Goal: Information Seeking & Learning: Learn about a topic

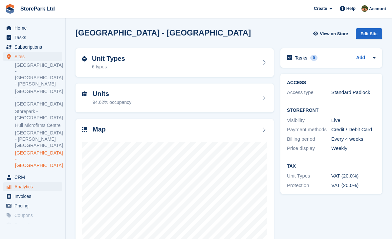
click at [25, 182] on span "Analytics" at bounding box center [33, 186] width 39 height 9
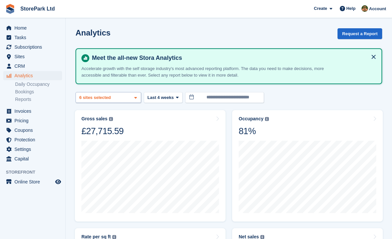
click at [129, 99] on div "Store Park - Bridge Works -... 2 sites selected 3 sites selected 4 sites select…" at bounding box center [109, 97] width 66 height 11
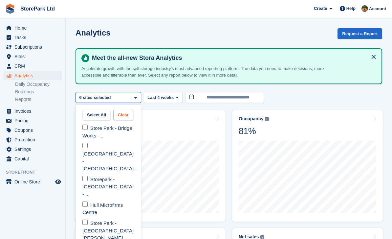
click at [125, 116] on button "Clear" at bounding box center [123, 115] width 20 height 11
select select "****"
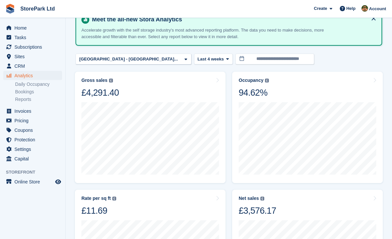
scroll to position [35, 0]
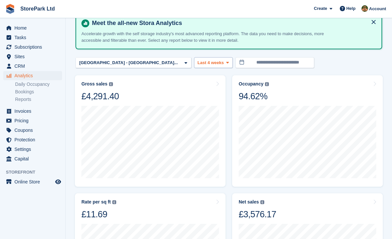
click at [194, 67] on button "Last 4 weeks" at bounding box center [213, 62] width 39 height 11
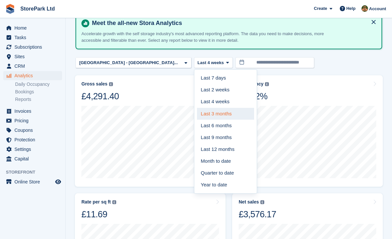
click at [197, 112] on link "Last 3 months" at bounding box center [225, 114] width 57 height 12
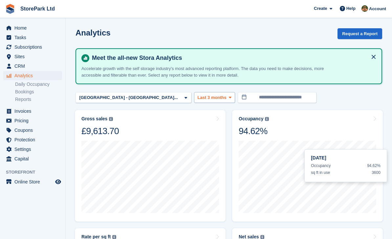
click at [194, 102] on button "Last 3 months" at bounding box center [214, 97] width 41 height 11
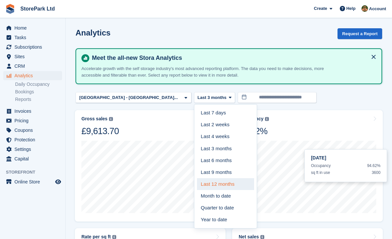
click at [197, 181] on link "Last 12 months" at bounding box center [225, 184] width 57 height 12
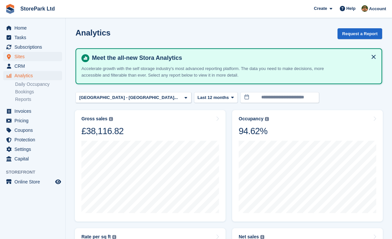
click at [38, 57] on span "Sites" at bounding box center [33, 56] width 39 height 9
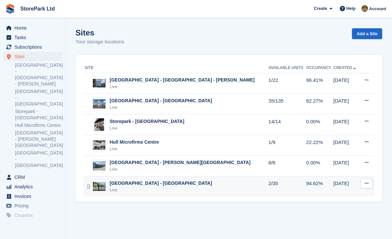
click at [155, 185] on div "[GEOGRAPHIC_DATA] - [GEOGRAPHIC_DATA]" at bounding box center [161, 183] width 103 height 7
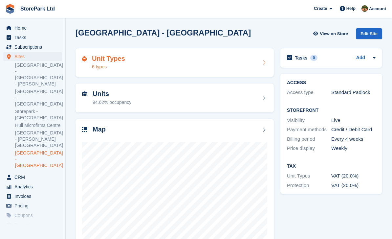
click at [259, 63] on div "Unit Types 6 types" at bounding box center [174, 63] width 185 height 16
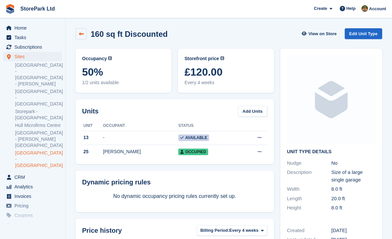
click at [86, 35] on link at bounding box center [81, 33] width 11 height 11
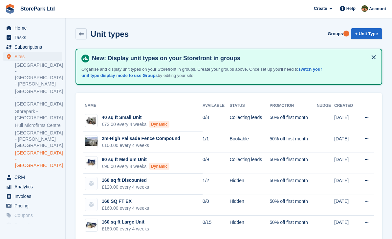
scroll to position [21, 0]
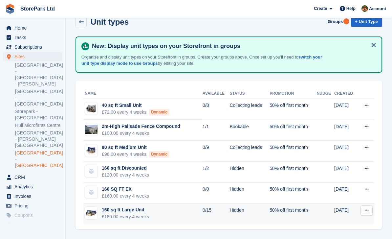
click at [135, 206] on div "160 sq ft Large Unit" at bounding box center [125, 209] width 47 height 7
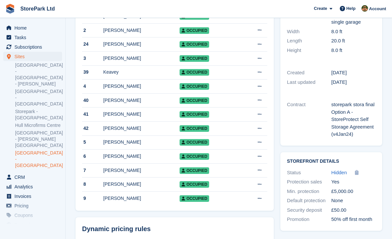
scroll to position [135, 0]
click at [118, 200] on div "Jonathan Carter" at bounding box center [142, 198] width 76 height 7
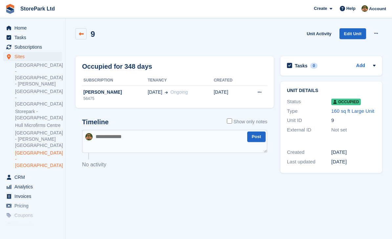
click at [81, 39] on link at bounding box center [81, 33] width 11 height 11
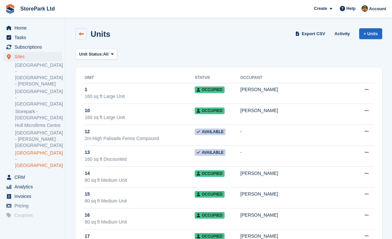
click at [82, 36] on icon at bounding box center [81, 34] width 5 height 5
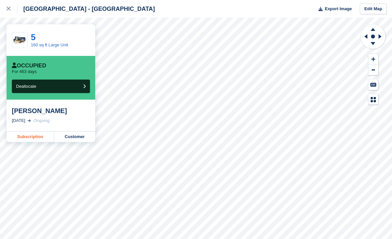
click at [38, 139] on link "Subscription" at bounding box center [31, 136] width 48 height 11
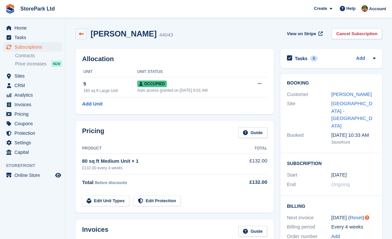
click at [83, 32] on icon at bounding box center [81, 34] width 5 height 5
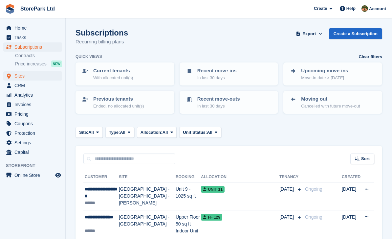
click at [22, 75] on span "Sites" at bounding box center [33, 75] width 39 height 9
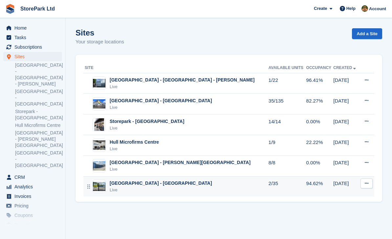
click at [159, 184] on div "[GEOGRAPHIC_DATA] - [GEOGRAPHIC_DATA]" at bounding box center [161, 183] width 103 height 7
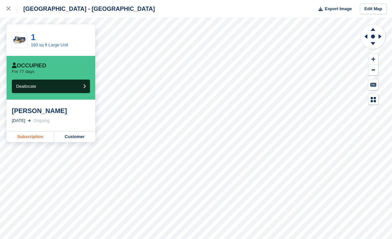
click at [31, 136] on link "Subscription" at bounding box center [31, 136] width 48 height 11
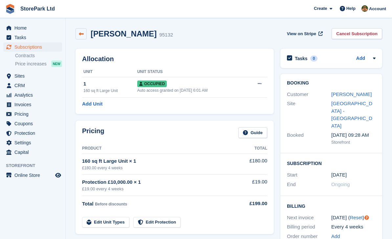
click at [85, 34] on link at bounding box center [81, 33] width 11 height 11
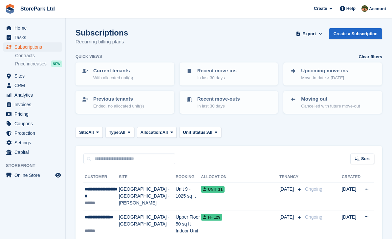
click at [210, 34] on div "Subscriptions Recurring billing plans Export Export Subscriptions Export a CSV …" at bounding box center [229, 40] width 307 height 25
click at [23, 77] on span "Sites" at bounding box center [33, 75] width 39 height 9
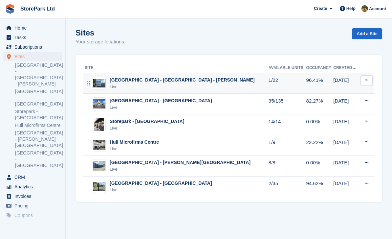
click at [102, 87] on img at bounding box center [99, 83] width 12 height 9
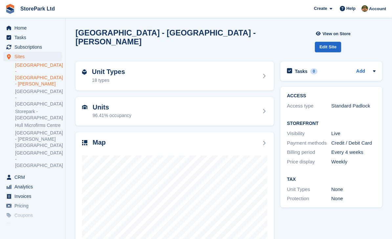
scroll to position [20, 0]
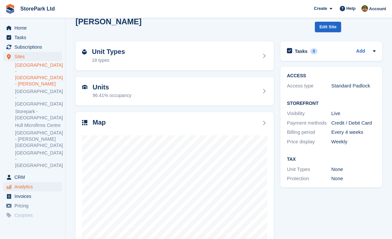
click at [22, 182] on span "Analytics" at bounding box center [33, 186] width 39 height 9
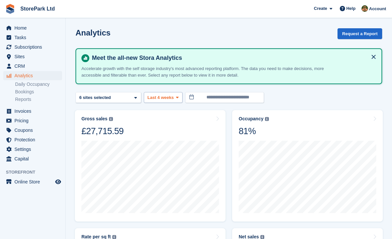
click at [176, 96] on span at bounding box center [177, 97] width 5 height 5
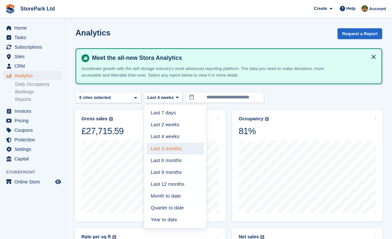
click at [185, 149] on link "Last 3 months" at bounding box center [175, 149] width 57 height 12
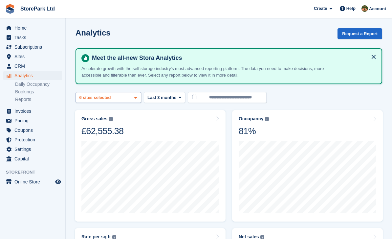
click at [93, 100] on div "6 sites selected" at bounding box center [95, 97] width 35 height 7
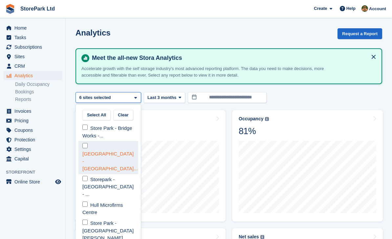
click at [98, 147] on div "Store Park - Hull East - Ma..." at bounding box center [109, 157] width 60 height 33
select select "****"
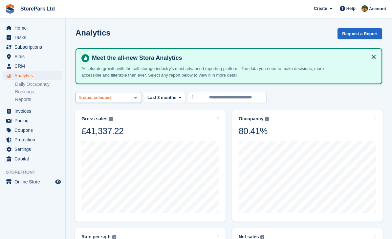
click at [136, 93] on div "Store Park - Bridge Works -... 2 sites selected 3 sites selected 4 sites select…" at bounding box center [109, 97] width 66 height 11
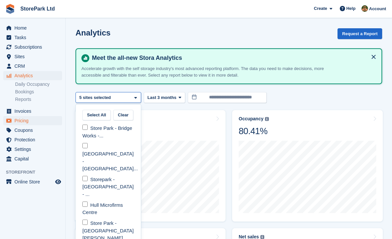
click at [17, 120] on span "Pricing" at bounding box center [33, 120] width 39 height 9
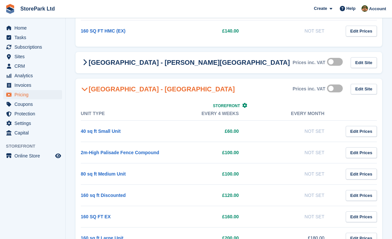
scroll to position [1289, 0]
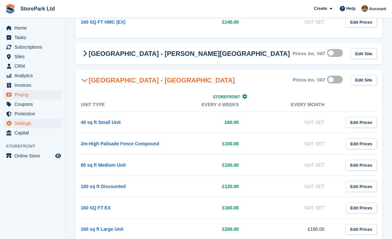
click at [17, 124] on span "Settings" at bounding box center [33, 123] width 39 height 9
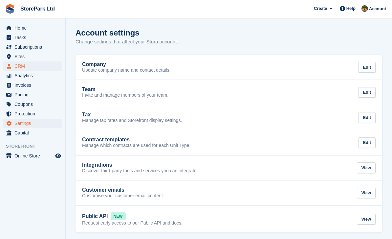
click at [19, 67] on span "CRM" at bounding box center [33, 65] width 39 height 9
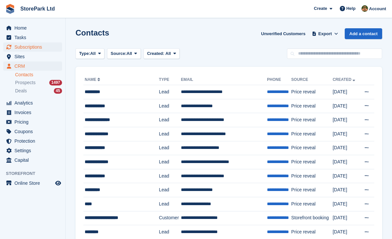
click at [22, 44] on span "Subscriptions" at bounding box center [33, 46] width 39 height 9
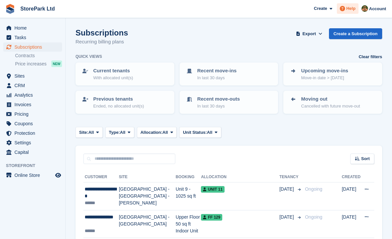
click at [345, 11] on span at bounding box center [343, 9] width 8 height 8
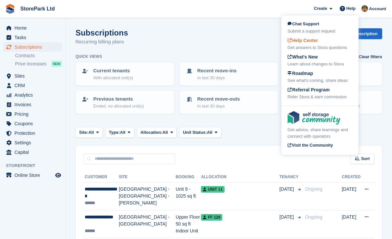
click at [331, 41] on div "Help Center Get answers to Stora questions" at bounding box center [320, 44] width 65 height 14
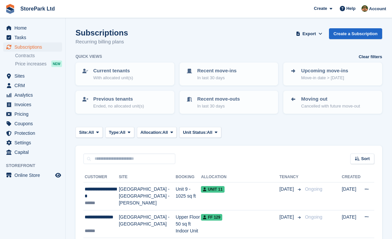
click at [238, 51] on div "Subscriptions Recurring billing plans Export Export Subscriptions Export a CSV …" at bounding box center [229, 40] width 307 height 25
click at [32, 65] on span "Price increases" at bounding box center [31, 64] width 32 height 6
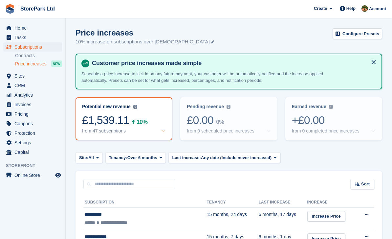
click at [164, 131] on icon at bounding box center [163, 130] width 5 height 5
click at [168, 131] on div "Potential new revenue Potential recurring revenue based on 10% increase on all …" at bounding box center [124, 119] width 96 height 42
click at [280, 159] on button "Last increase: Any date (Include never increased)" at bounding box center [225, 157] width 112 height 11
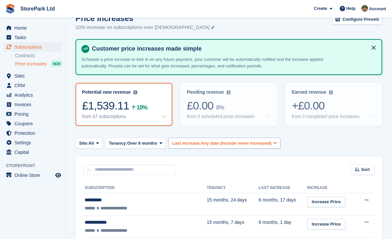
scroll to position [15, 0]
click at [277, 142] on icon at bounding box center [275, 143] width 3 height 4
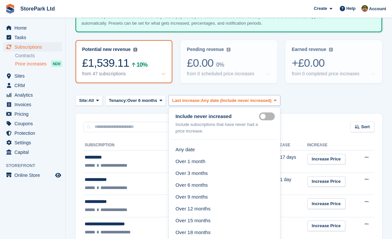
scroll to position [59, 0]
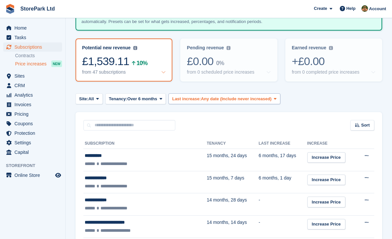
click at [277, 98] on icon at bounding box center [275, 99] width 3 height 4
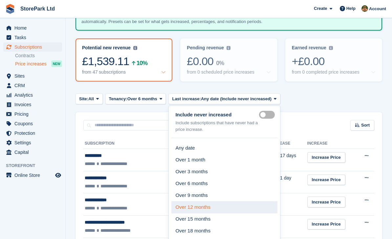
click at [235, 207] on link "Over 12 months" at bounding box center [225, 207] width 106 height 12
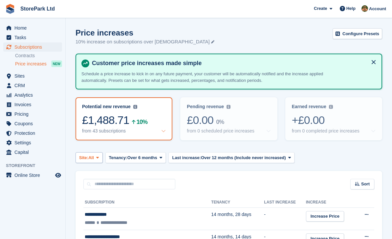
click at [98, 161] on button "Site: All" at bounding box center [89, 157] width 27 height 11
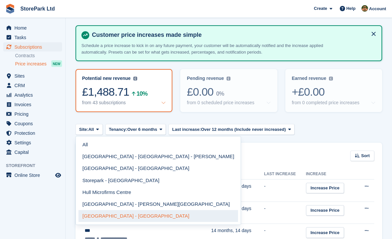
click at [147, 218] on link "[GEOGRAPHIC_DATA] - [GEOGRAPHIC_DATA]" at bounding box center [159, 216] width 160 height 12
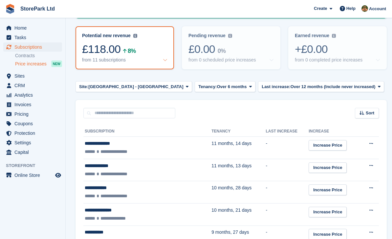
scroll to position [71, 0]
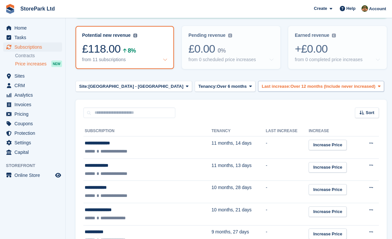
click at [378, 85] on icon at bounding box center [379, 86] width 3 height 4
click at [377, 77] on turbo-frame "Price increases 10% increase on subscriptions over 6 months old Configure Prese…" at bounding box center [232, 180] width 312 height 447
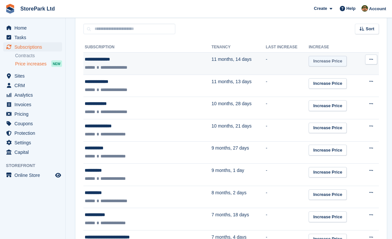
scroll to position [155, 0]
click at [324, 62] on link "Increase Price" at bounding box center [328, 61] width 38 height 11
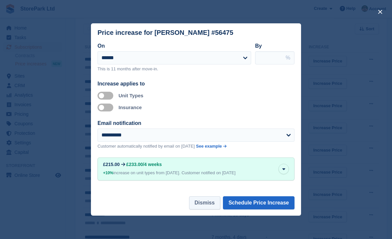
click at [207, 209] on button "Dismiss" at bounding box center [204, 202] width 31 height 13
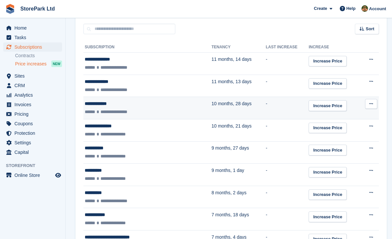
click at [104, 106] on div "**********" at bounding box center [132, 103] width 94 height 7
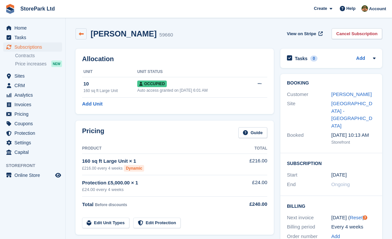
click at [79, 35] on icon at bounding box center [81, 34] width 5 height 5
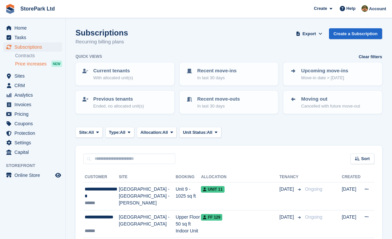
click at [45, 66] on span "Price increases" at bounding box center [31, 64] width 32 height 6
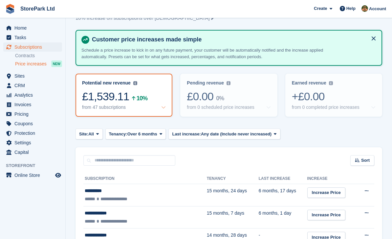
scroll to position [29, 0]
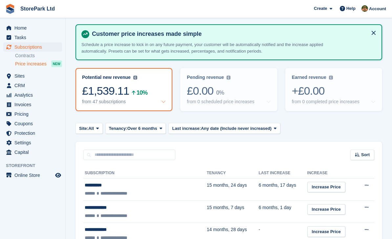
click at [139, 76] on div "Potential new revenue Potential recurring revenue based on 10% increase on all …" at bounding box center [124, 78] width 84 height 6
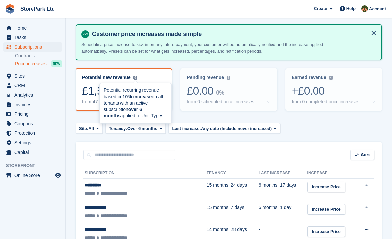
click at [137, 76] on img at bounding box center [135, 78] width 4 height 4
click at [134, 76] on img at bounding box center [135, 78] width 4 height 4
click at [136, 76] on img at bounding box center [135, 78] width 4 height 4
click at [137, 76] on img at bounding box center [135, 78] width 4 height 4
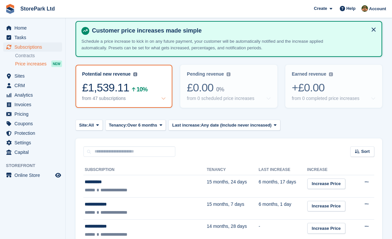
scroll to position [0, 0]
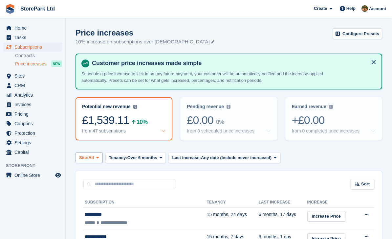
click at [94, 158] on span "All" at bounding box center [91, 157] width 6 height 7
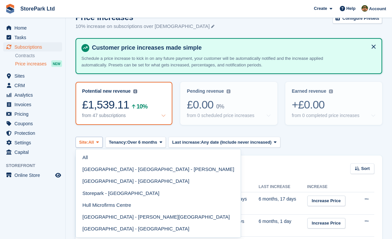
scroll to position [16, 0]
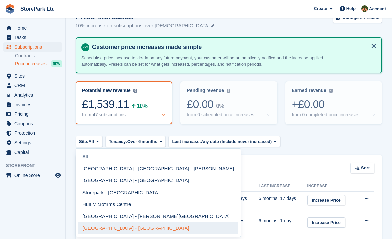
click at [151, 227] on link "[GEOGRAPHIC_DATA] - [GEOGRAPHIC_DATA]" at bounding box center [159, 228] width 160 height 12
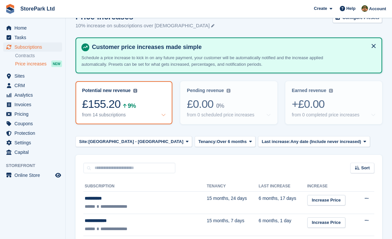
click at [363, 139] on div "Site: Store Park - Hull West - Hessle All Store Park - Bridge Works - Stepney L…" at bounding box center [229, 141] width 307 height 11
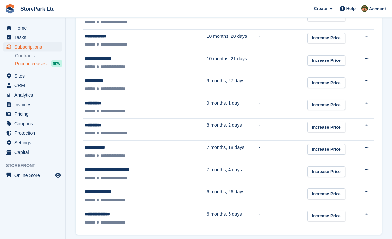
scroll to position [291, 0]
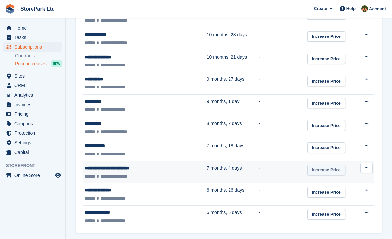
click at [315, 173] on link "Increase Price" at bounding box center [327, 170] width 38 height 11
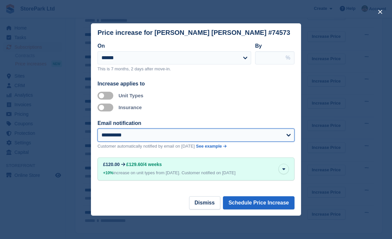
click at [279, 142] on select "**********" at bounding box center [196, 134] width 197 height 13
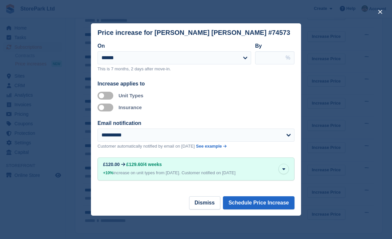
click at [234, 36] on div "Price increase for Daniel Patrick Oliver Jones #74573" at bounding box center [194, 33] width 193 height 8
click at [206, 209] on button "Dismiss" at bounding box center [204, 202] width 31 height 13
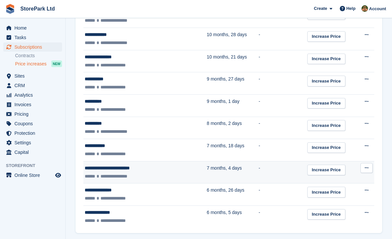
click at [367, 166] on icon at bounding box center [367, 168] width 4 height 4
click at [109, 170] on div "**********" at bounding box center [132, 168] width 94 height 7
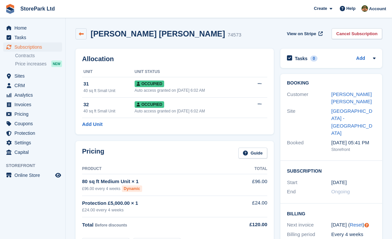
click at [83, 34] on icon at bounding box center [81, 34] width 5 height 5
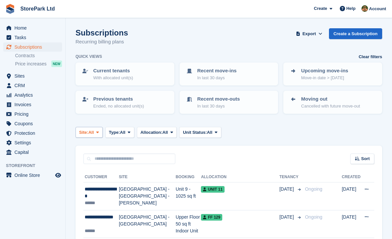
click at [94, 129] on span "All" at bounding box center [91, 132] width 6 height 7
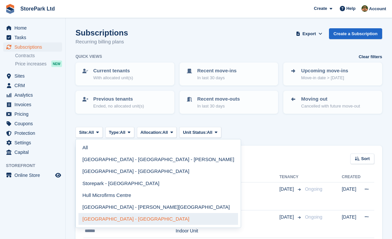
click at [146, 218] on link "[GEOGRAPHIC_DATA] - [GEOGRAPHIC_DATA]" at bounding box center [159, 219] width 160 height 12
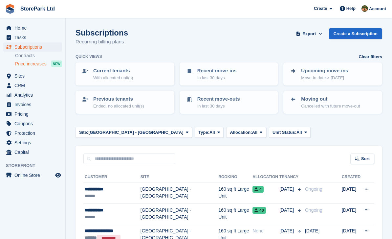
click at [55, 65] on div "NEW" at bounding box center [56, 63] width 11 height 7
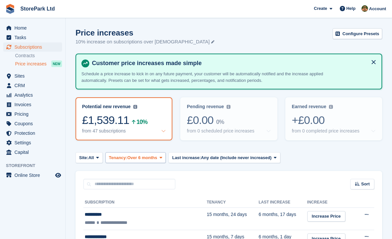
click at [157, 155] on span "Over 6 months" at bounding box center [142, 157] width 30 height 7
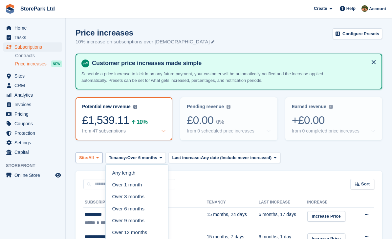
click at [94, 154] on span "All" at bounding box center [91, 157] width 6 height 7
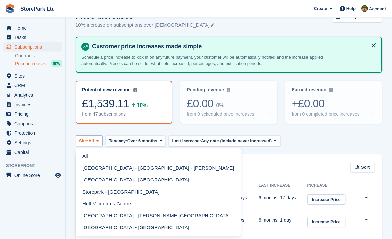
scroll to position [21, 0]
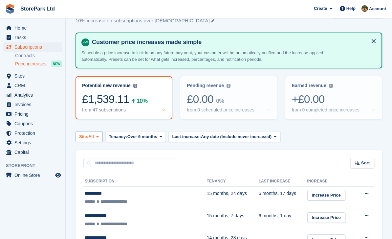
click at [96, 141] on button "Site: All" at bounding box center [89, 136] width 27 height 11
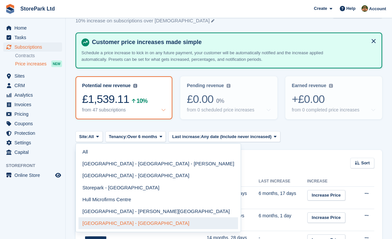
click at [144, 222] on link "[GEOGRAPHIC_DATA] - [GEOGRAPHIC_DATA]" at bounding box center [159, 223] width 160 height 12
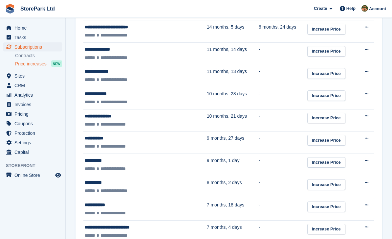
scroll to position [232, 0]
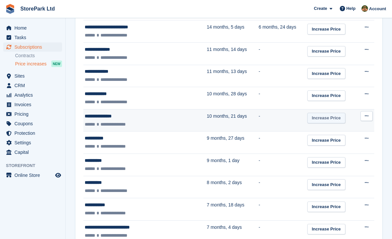
click at [313, 117] on link "Increase Price" at bounding box center [327, 118] width 38 height 11
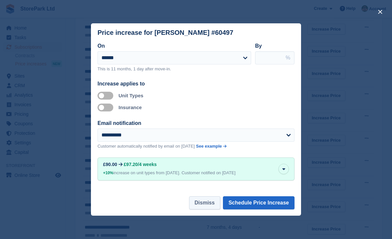
click at [208, 209] on button "Dismiss" at bounding box center [204, 202] width 31 height 13
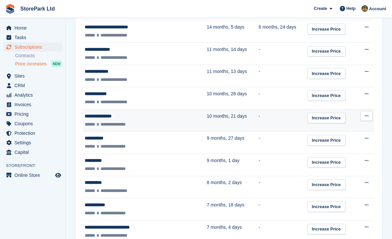
click at [108, 117] on div "**********" at bounding box center [132, 116] width 94 height 7
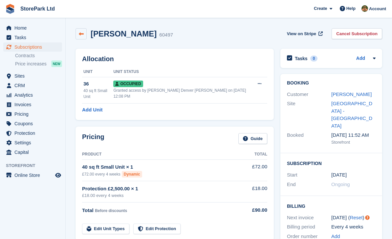
click at [81, 32] on icon at bounding box center [81, 34] width 5 height 5
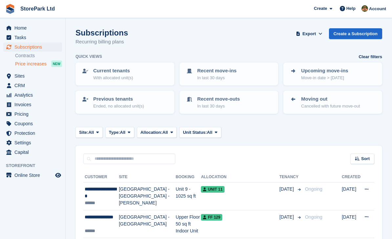
click at [57, 61] on div "NEW" at bounding box center [56, 63] width 11 height 7
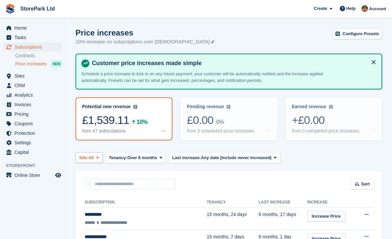
click at [94, 159] on span "All" at bounding box center [91, 157] width 6 height 7
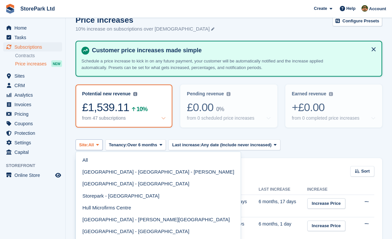
scroll to position [13, 0]
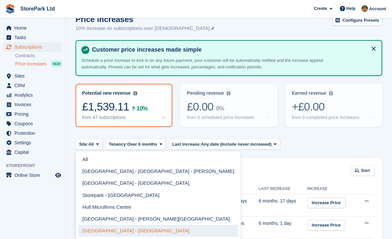
click at [98, 230] on link "[GEOGRAPHIC_DATA] - [GEOGRAPHIC_DATA]" at bounding box center [159, 231] width 160 height 12
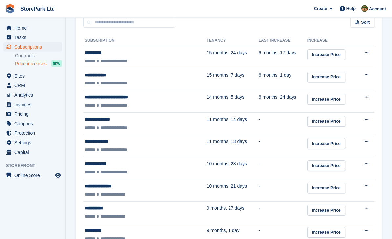
scroll to position [162, 0]
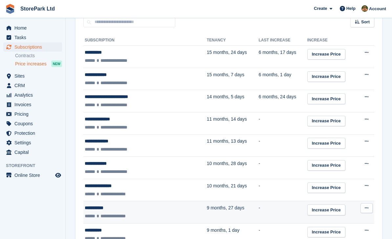
click at [93, 208] on div "**********" at bounding box center [132, 207] width 94 height 7
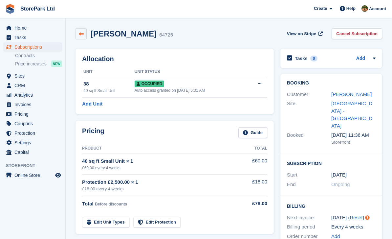
click at [80, 35] on icon at bounding box center [81, 34] width 5 height 5
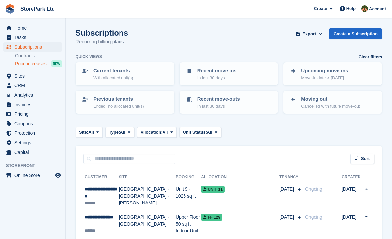
click at [30, 63] on span "Price increases" at bounding box center [31, 64] width 32 height 6
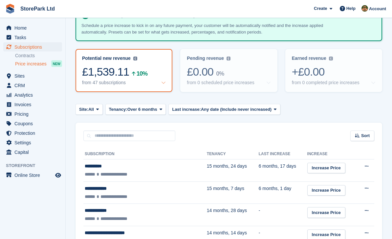
scroll to position [46, 0]
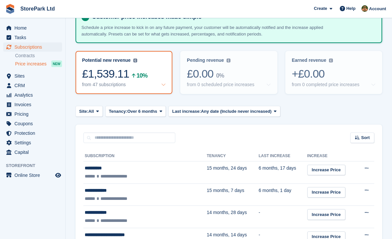
click at [98, 78] on div "£1,539.11 10%" at bounding box center [124, 73] width 84 height 13
click at [103, 72] on div "£1,539.11 10%" at bounding box center [124, 73] width 84 height 13
click at [137, 56] on div "Potential new revenue Potential recurring revenue based on 10% increase on all …" at bounding box center [124, 73] width 96 height 42
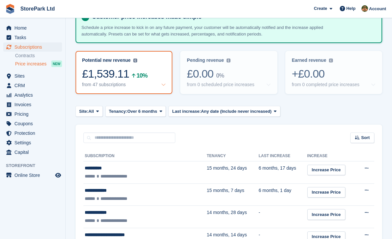
click at [131, 61] on div "Potential new revenue Potential recurring revenue based on 10% increase on all …" at bounding box center [124, 61] width 84 height 6
click at [163, 86] on icon at bounding box center [163, 84] width 5 height 5
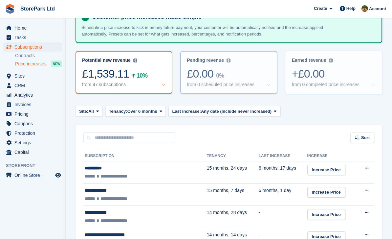
click at [249, 75] on div "£0.00 0%" at bounding box center [229, 73] width 84 height 13
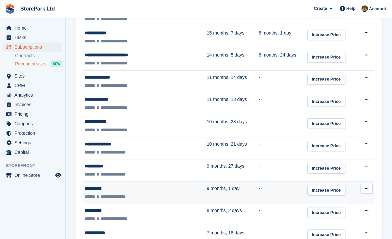
scroll to position [204, 0]
click at [93, 189] on div "**********" at bounding box center [132, 188] width 94 height 7
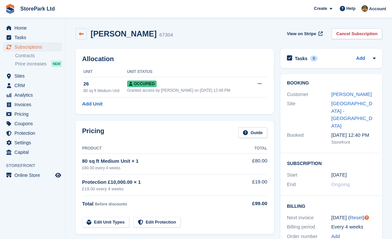
click at [81, 35] on icon at bounding box center [81, 34] width 5 height 5
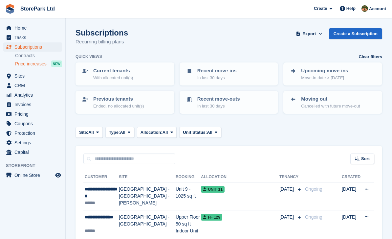
click at [52, 65] on div "NEW" at bounding box center [56, 63] width 11 height 7
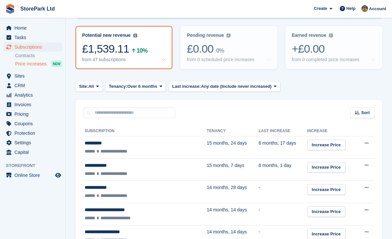
scroll to position [71, 0]
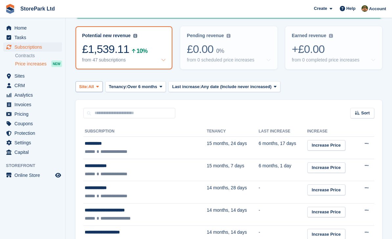
click at [93, 86] on span "All" at bounding box center [91, 86] width 6 height 7
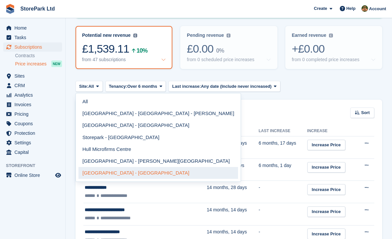
click at [149, 173] on link "[GEOGRAPHIC_DATA] - [GEOGRAPHIC_DATA]" at bounding box center [159, 173] width 160 height 12
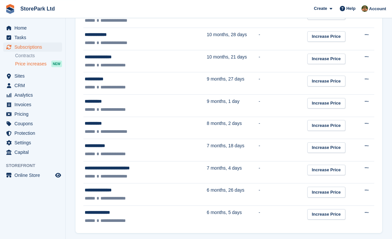
scroll to position [291, 0]
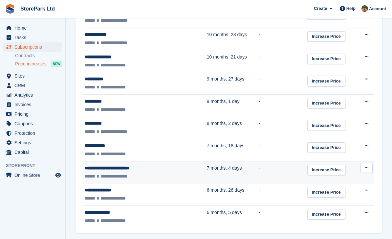
click at [94, 173] on div "**********" at bounding box center [132, 176] width 94 height 7
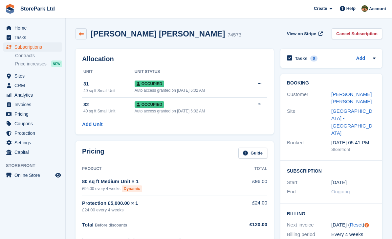
click at [79, 33] on icon at bounding box center [81, 34] width 5 height 5
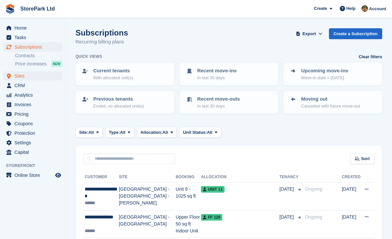
click at [19, 77] on span "Sites" at bounding box center [33, 75] width 39 height 9
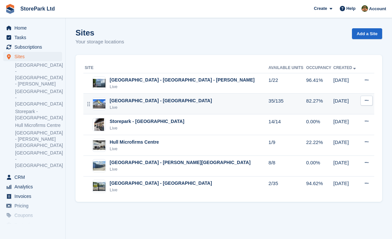
click at [137, 102] on div "[GEOGRAPHIC_DATA] - [GEOGRAPHIC_DATA]" at bounding box center [161, 100] width 103 height 7
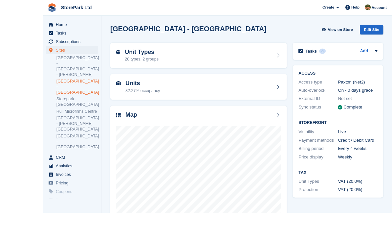
scroll to position [20, 0]
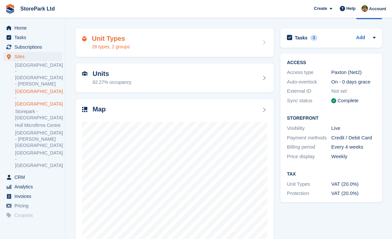
click at [97, 49] on div "28 types, 2 groups" at bounding box center [111, 46] width 38 height 7
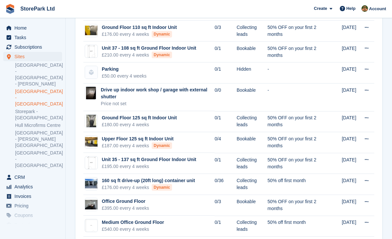
scroll to position [457, 0]
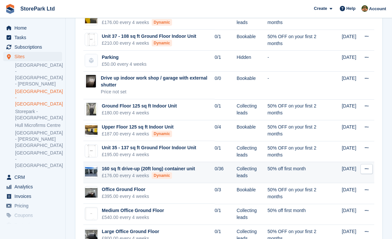
click at [132, 175] on div "£176.00 every 4 weeks Dynamic" at bounding box center [148, 175] width 93 height 7
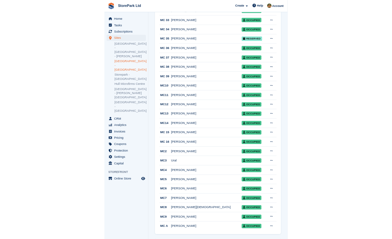
scroll to position [247, 0]
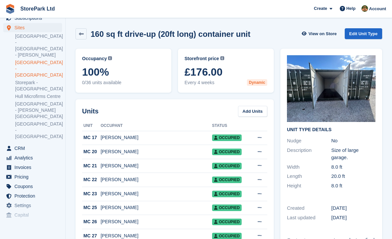
scroll to position [29, 0]
click at [28, 234] on span "Online Store" at bounding box center [33, 238] width 39 height 9
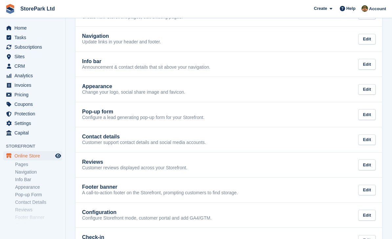
scroll to position [54, 0]
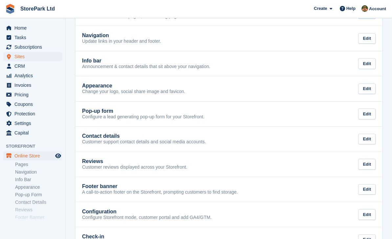
click at [18, 55] on span "Sites" at bounding box center [33, 56] width 39 height 9
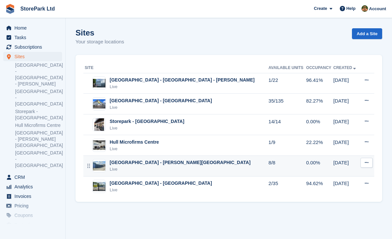
click at [157, 166] on div "Live" at bounding box center [180, 169] width 141 height 7
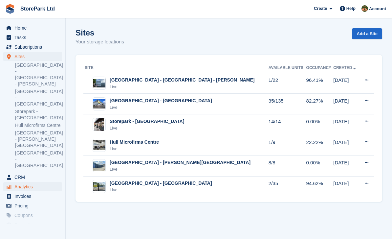
click at [20, 182] on span "Analytics" at bounding box center [33, 186] width 39 height 9
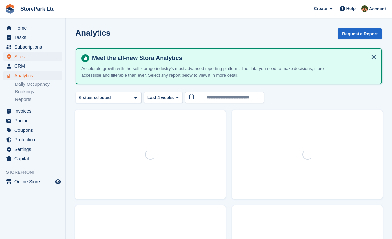
click at [17, 59] on span "Sites" at bounding box center [33, 56] width 39 height 9
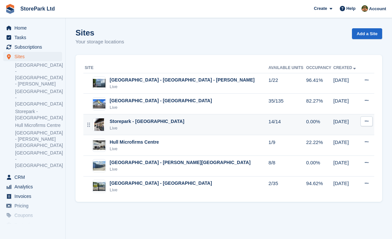
click at [114, 129] on div "Live" at bounding box center [147, 128] width 75 height 7
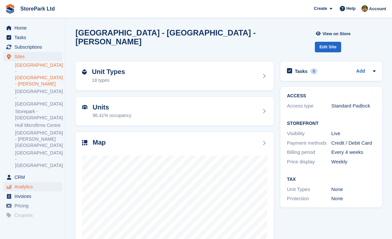
click at [18, 182] on span "Analytics" at bounding box center [33, 186] width 39 height 9
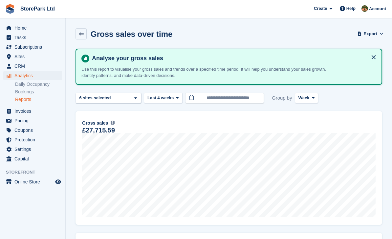
click at [15, 78] on span "Analytics" at bounding box center [33, 75] width 39 height 9
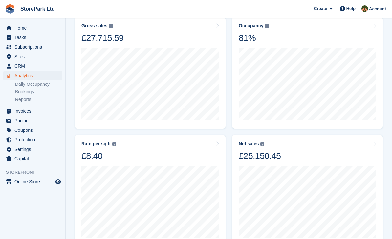
scroll to position [93, 0]
click at [322, 145] on div "Net sales The sum of all finalised invoices, after discount and excluding tax. …" at bounding box center [308, 151] width 138 height 21
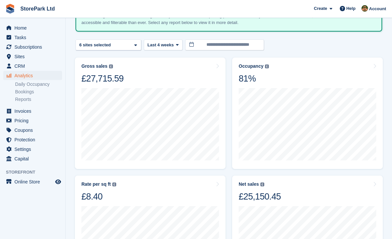
scroll to position [53, 0]
click at [273, 63] on div "Occupancy Percentage of all allocated units in terms of area. Includes units wi…" at bounding box center [308, 73] width 138 height 21
click at [265, 63] on div "Occupancy Percentage of all allocated units in terms of area. Includes units wi…" at bounding box center [254, 66] width 30 height 6
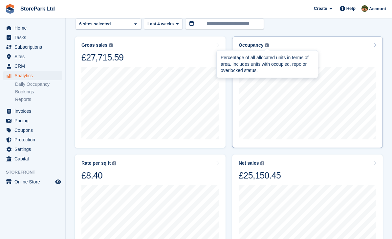
click at [266, 45] on img at bounding box center [267, 45] width 4 height 4
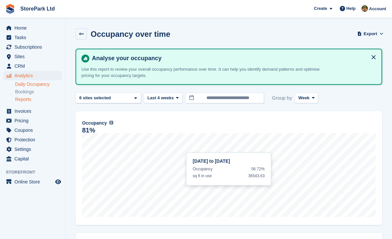
click at [22, 85] on link "Daily Occupancy" at bounding box center [38, 84] width 47 height 6
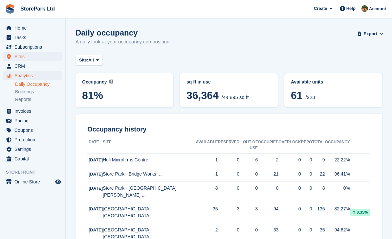
click at [19, 60] on span "Sites" at bounding box center [33, 56] width 39 height 9
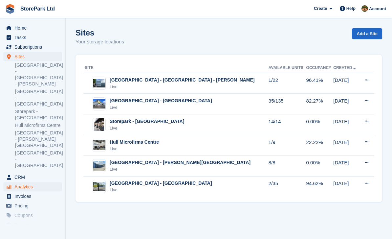
click at [22, 182] on span "Analytics" at bounding box center [33, 186] width 39 height 9
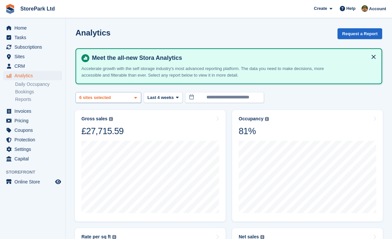
click at [132, 95] on div "Store Park - Bridge Works -... 2 sites selected 3 sites selected 4 sites select…" at bounding box center [109, 97] width 66 height 11
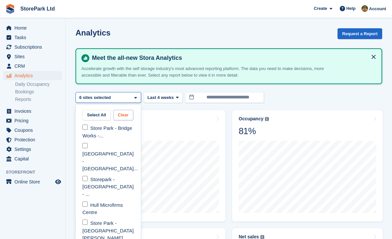
click at [126, 115] on button "Clear" at bounding box center [123, 115] width 20 height 11
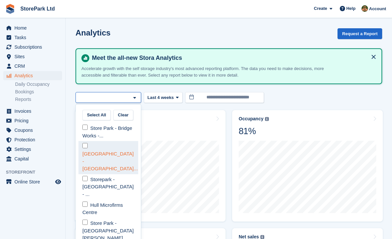
click at [92, 147] on div "Store Park - Hull East - Ma..." at bounding box center [109, 157] width 60 height 33
select select "****"
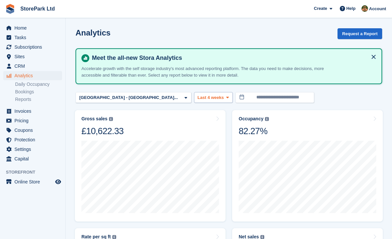
click at [194, 93] on button "Last 4 weeks" at bounding box center [213, 97] width 39 height 11
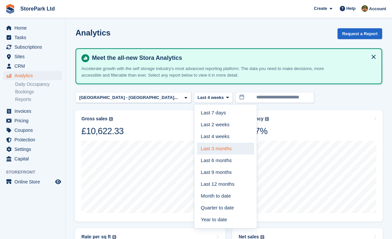
click at [197, 150] on link "Last 3 months" at bounding box center [225, 149] width 57 height 12
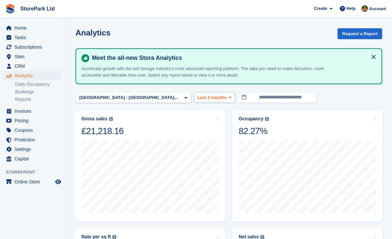
click at [198, 97] on span "Last 3 months" at bounding box center [212, 97] width 29 height 7
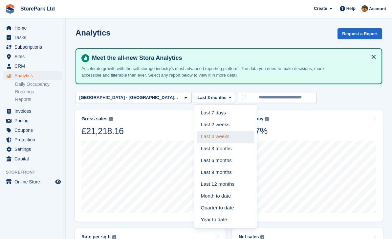
click at [197, 135] on link "Last 4 weeks" at bounding box center [225, 137] width 57 height 12
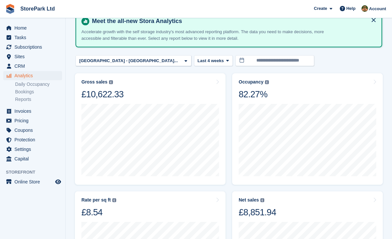
scroll to position [36, 0]
